Goal: Task Accomplishment & Management: Manage account settings

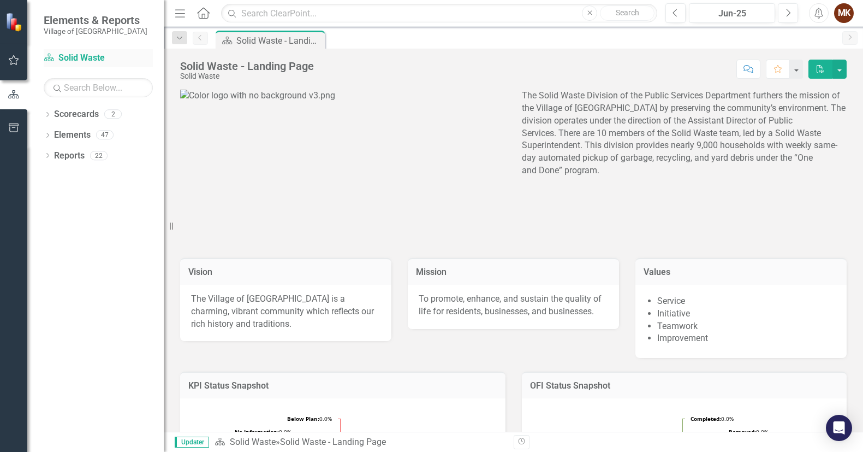
click at [64, 55] on link "Scorecard Solid Waste" at bounding box center [98, 58] width 109 height 13
click at [13, 59] on icon "button" at bounding box center [13, 60] width 11 height 9
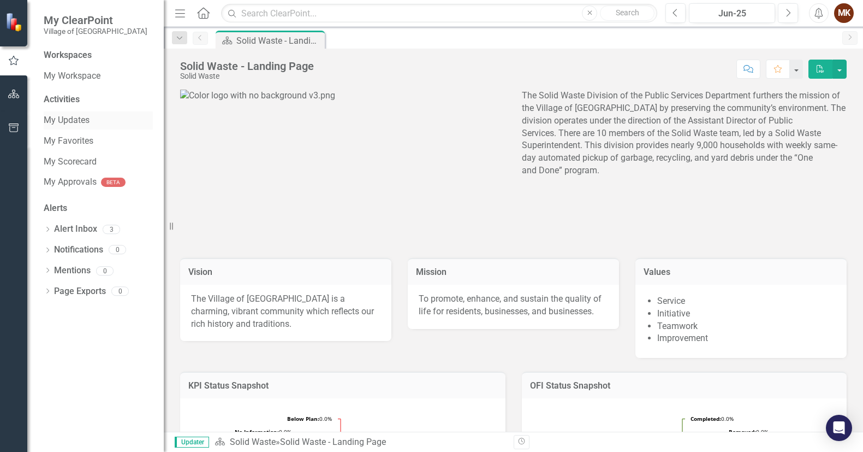
click at [61, 120] on link "My Updates" at bounding box center [98, 120] width 109 height 13
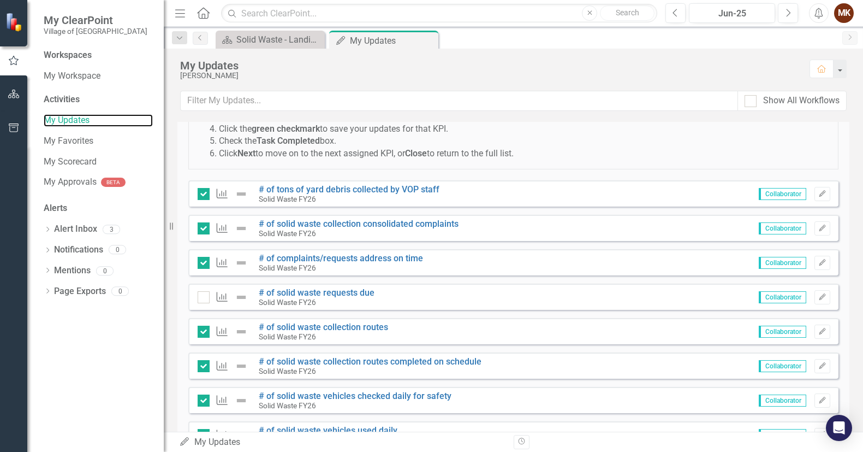
scroll to position [71, 0]
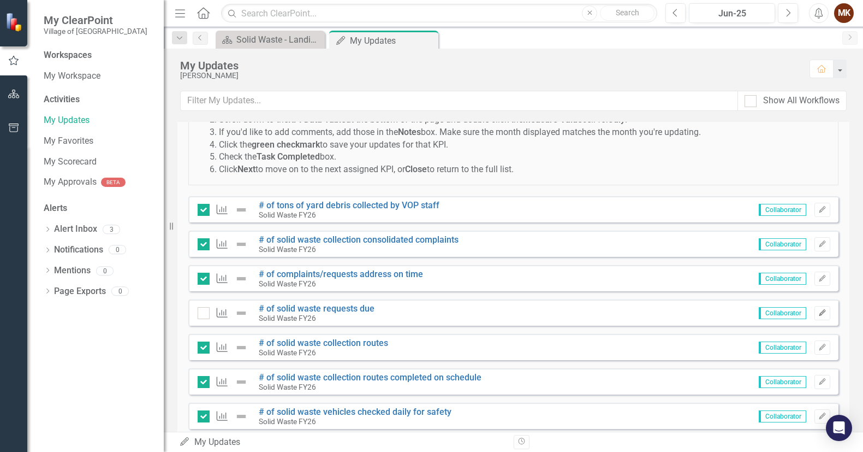
click at [820, 313] on button "Edit" at bounding box center [823, 313] width 16 height 14
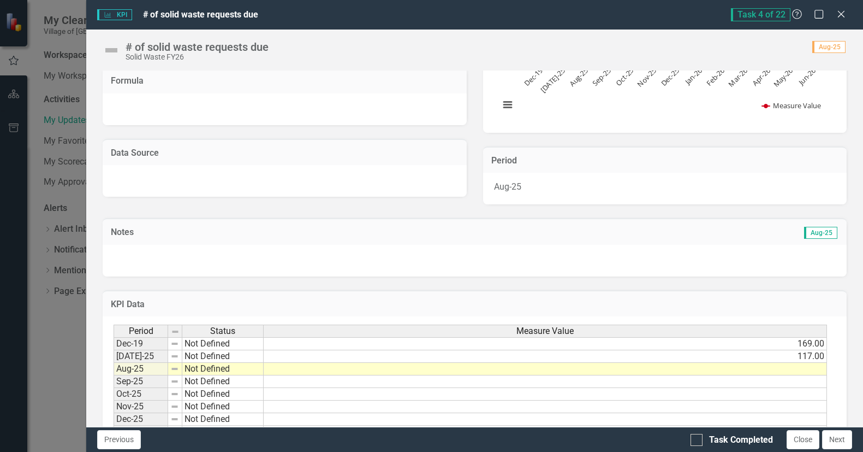
scroll to position [249, 0]
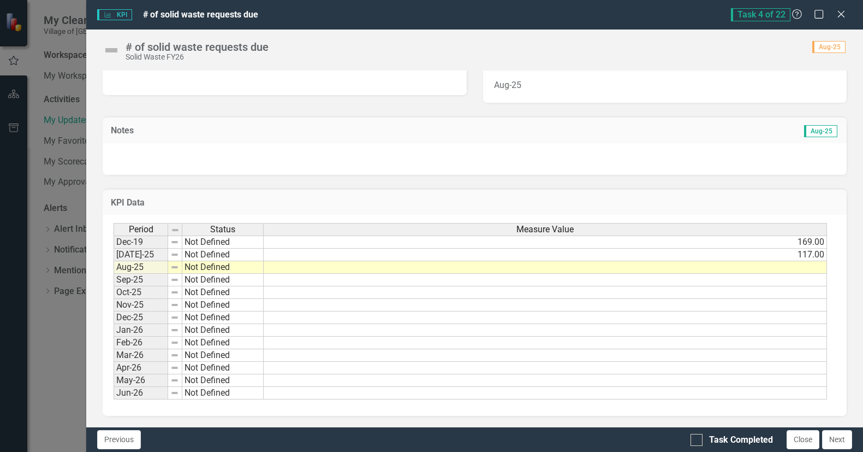
click at [793, 266] on td at bounding box center [545, 267] width 563 height 13
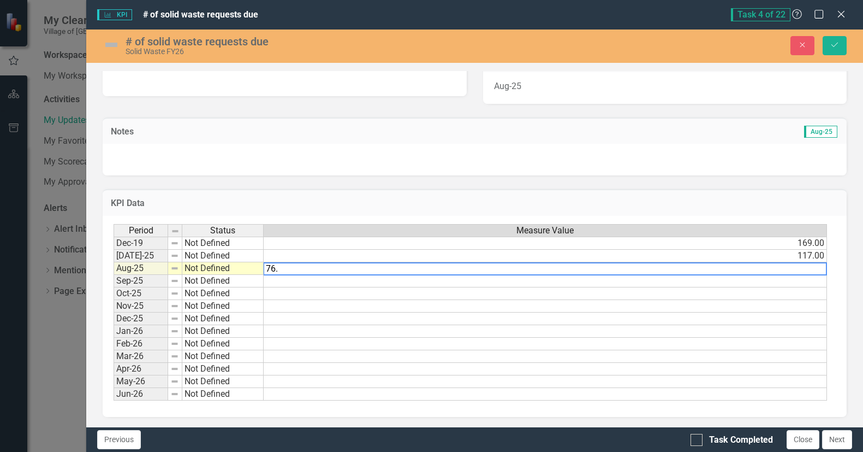
type textarea "76.0"
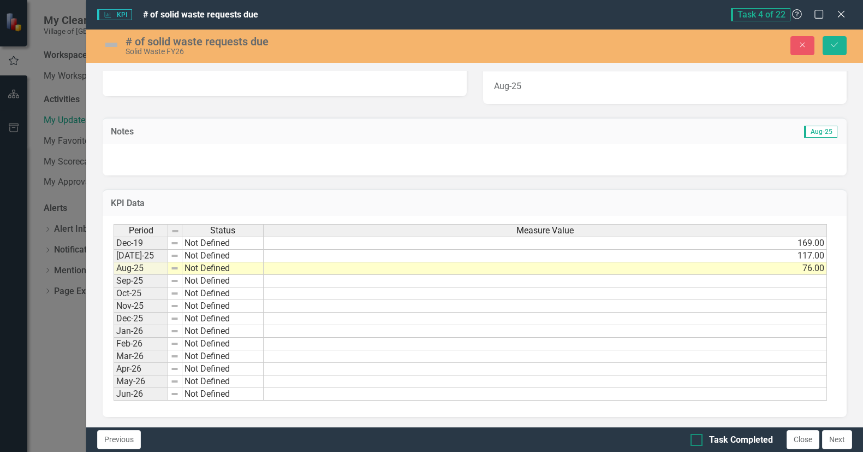
click at [696, 437] on input "Task Completed" at bounding box center [694, 437] width 7 height 7
checkbox input "true"
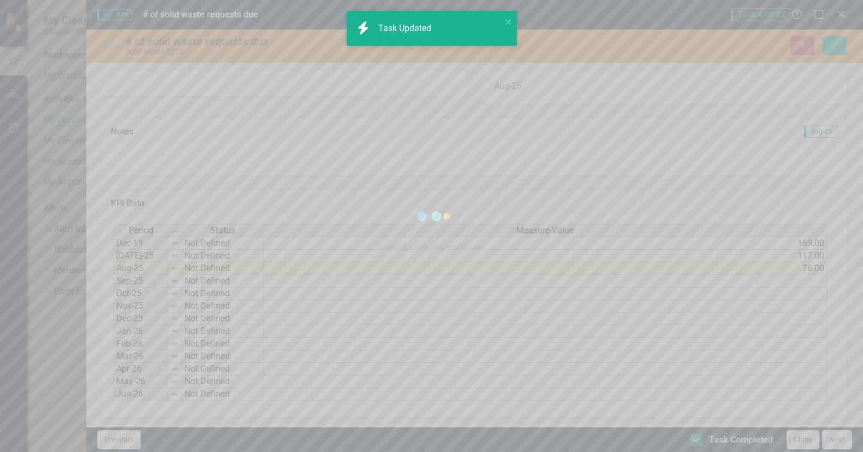
click at [696, 437] on div "Loading... One Moment Please" at bounding box center [431, 226] width 863 height 452
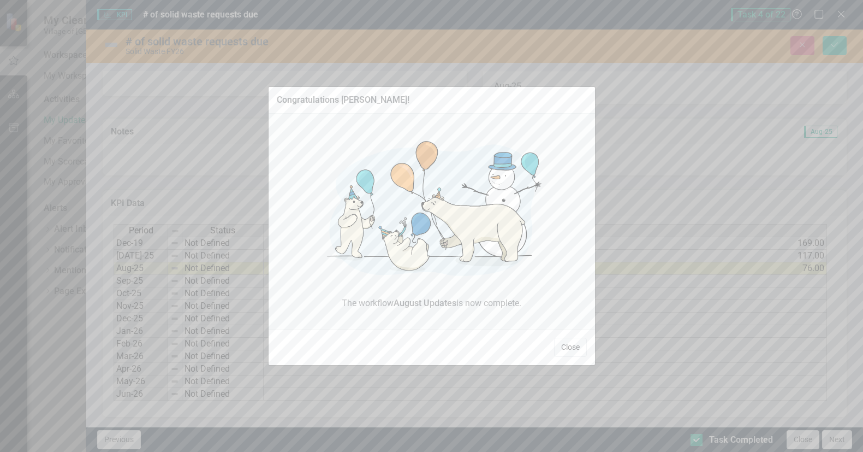
click at [578, 348] on button "Close" at bounding box center [570, 346] width 33 height 19
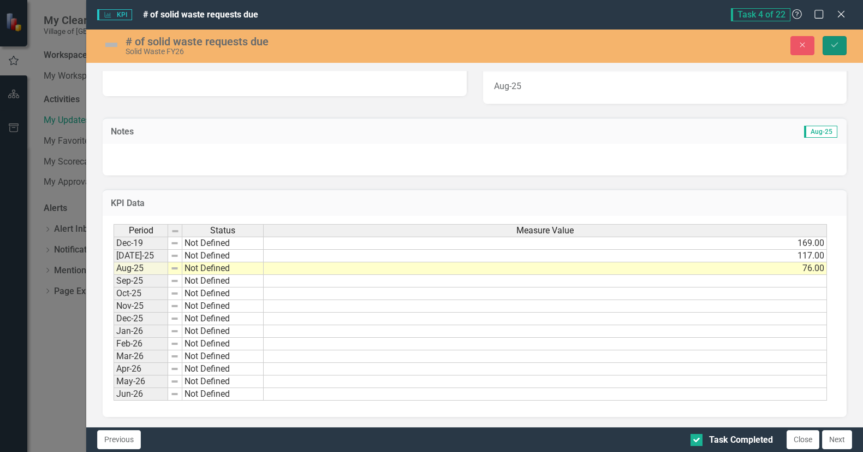
click at [830, 41] on icon "Save" at bounding box center [835, 45] width 10 height 8
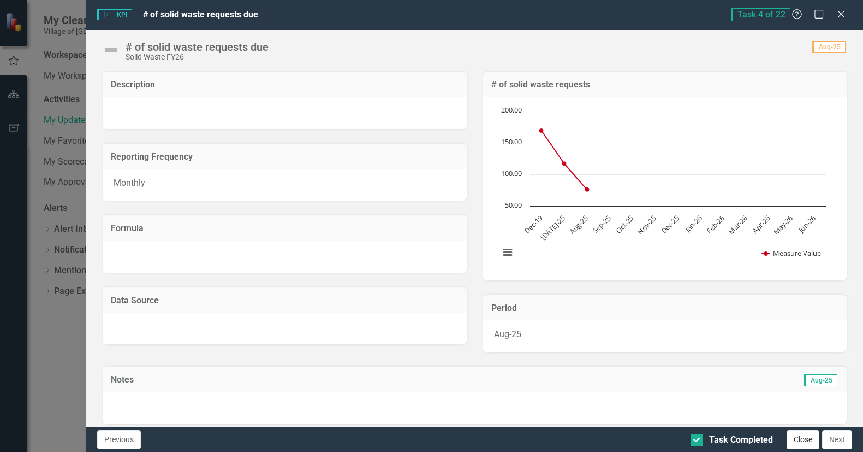
click at [799, 442] on button "Close" at bounding box center [803, 439] width 33 height 19
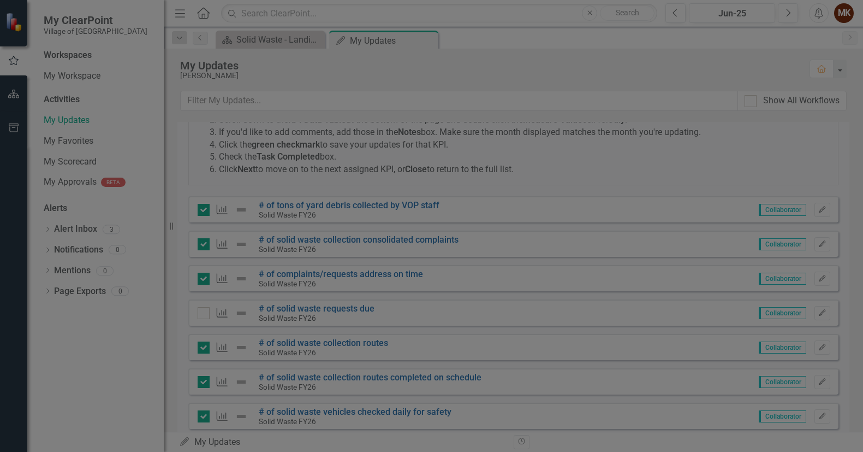
checkbox input "true"
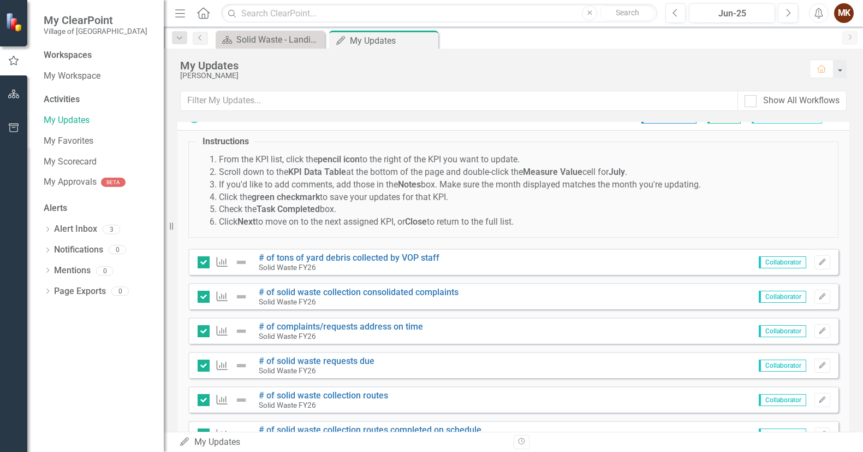
scroll to position [0, 0]
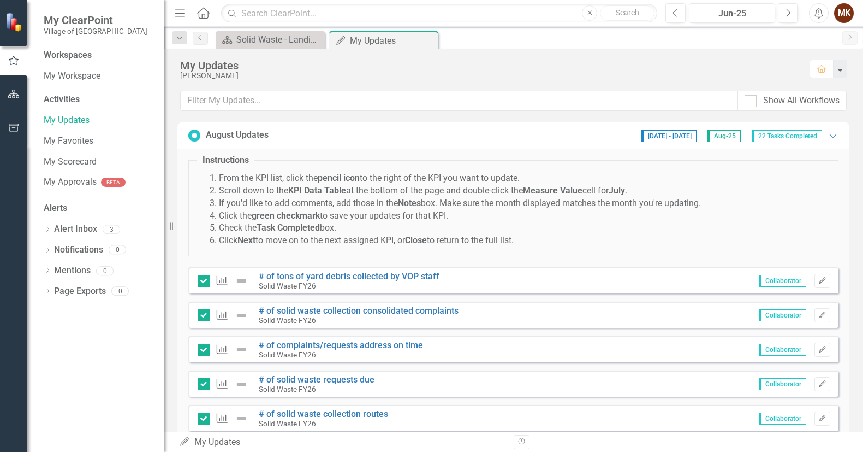
click at [815, 377] on button "Edit" at bounding box center [823, 384] width 16 height 14
